Goal: Navigation & Orientation: Find specific page/section

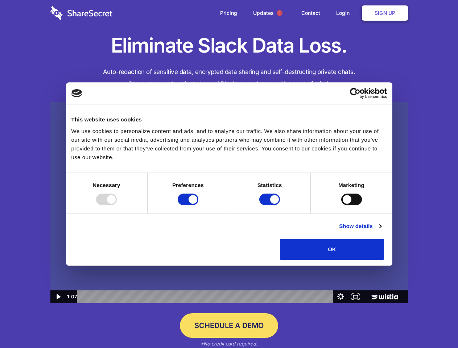
click at [229, 174] on img at bounding box center [229, 202] width 358 height 201
click at [117, 205] on div at bounding box center [106, 200] width 21 height 12
click at [199, 205] on input "Preferences" at bounding box center [188, 200] width 21 height 12
checkbox input "false"
click at [271, 205] on input "Statistics" at bounding box center [270, 200] width 21 height 12
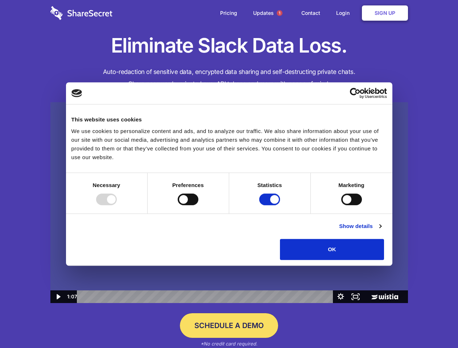
checkbox input "false"
click at [342, 205] on input "Marketing" at bounding box center [352, 200] width 21 height 12
checkbox input "true"
click at [382, 231] on link "Show details" at bounding box center [360, 226] width 42 height 9
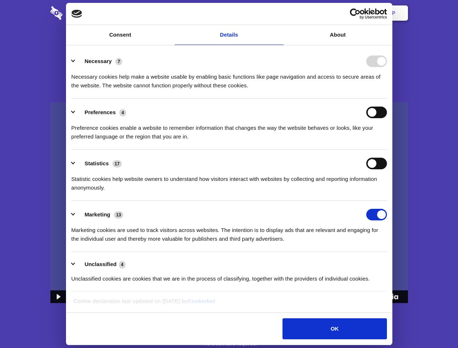
click at [391, 263] on ul "Necessary 7 Necessary cookies help make a website usable by enabling basic func…" at bounding box center [229, 170] width 323 height 245
click at [280, 13] on span "1" at bounding box center [280, 13] width 6 height 6
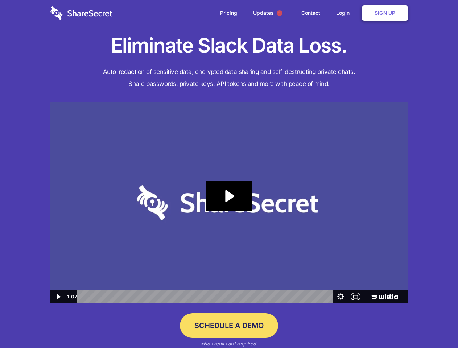
click at [229, 203] on icon "Play Video: Sharesecret Slack Extension" at bounding box center [229, 196] width 46 height 30
